Goal: Check status

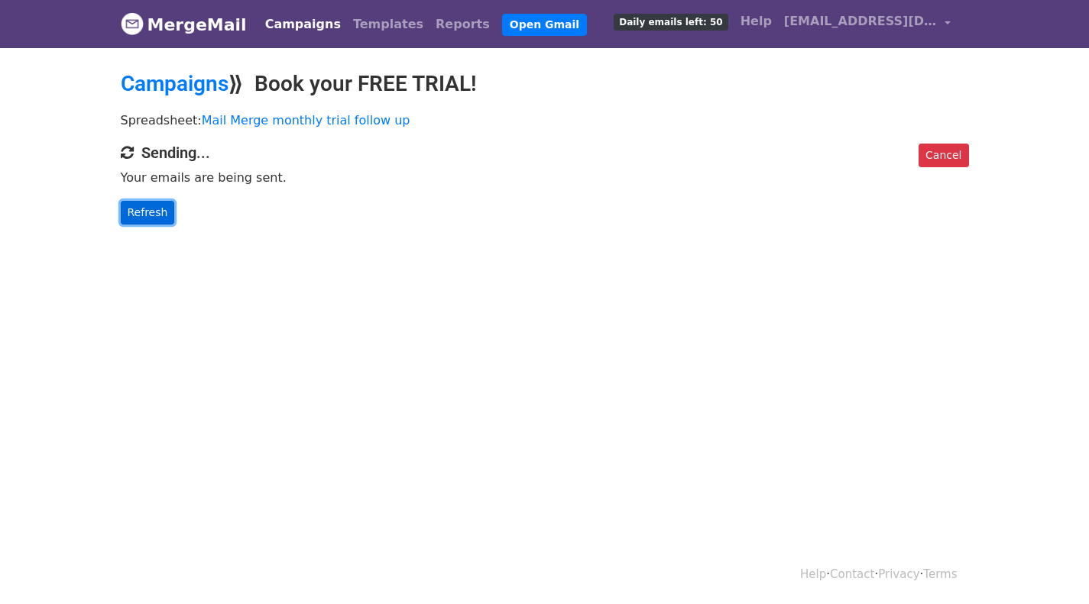
click at [141, 212] on link "Refresh" at bounding box center [148, 213] width 54 height 24
